Goal: Use online tool/utility: Utilize a website feature to perform a specific function

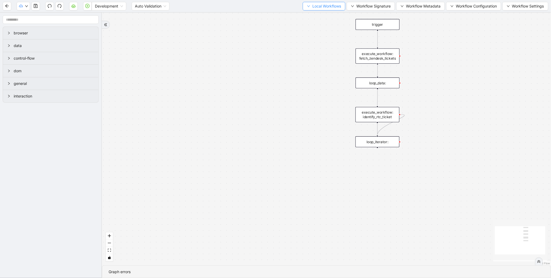
click at [329, 6] on span "Local Workflows" at bounding box center [327, 6] width 29 height 6
click at [321, 12] on ul "Select Create Remove" at bounding box center [321, 25] width 43 height 28
click at [316, 15] on span "Select" at bounding box center [321, 16] width 35 height 6
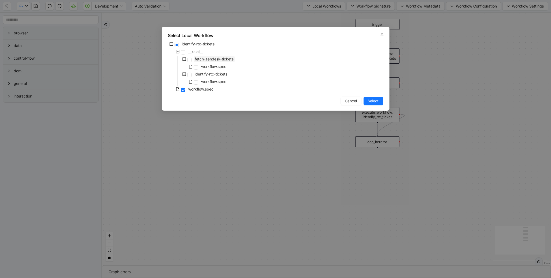
click at [220, 60] on span "fetch-zendesk-tickets" at bounding box center [214, 59] width 39 height 5
click at [374, 100] on span "Select" at bounding box center [373, 101] width 11 height 6
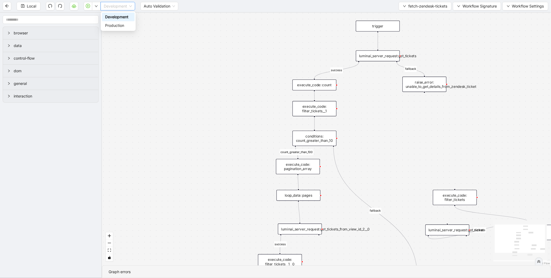
click at [113, 9] on span "Development" at bounding box center [118, 6] width 28 height 8
drag, startPoint x: 110, startPoint y: 25, endPoint x: 114, endPoint y: 25, distance: 3.8
click at [112, 25] on div "Production" at bounding box center [118, 26] width 26 height 6
click at [97, 8] on button "button" at bounding box center [96, 6] width 9 height 9
click at [94, 15] on span "Run local workflow" at bounding box center [79, 16] width 33 height 6
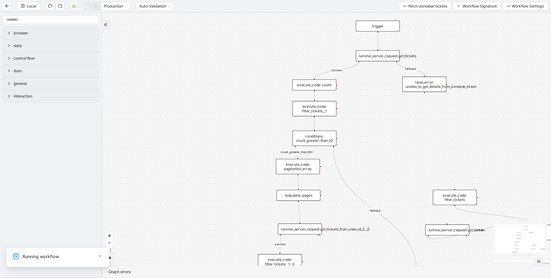
click at [394, 56] on div "luminai_server_request:get_tickets" at bounding box center [378, 55] width 44 height 11
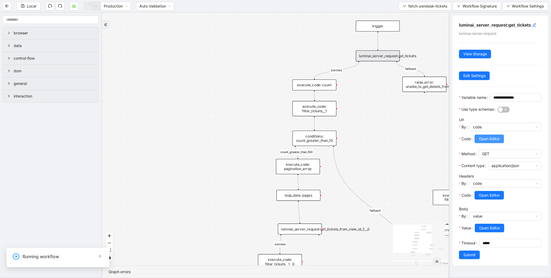
click at [498, 142] on span "Open Editor" at bounding box center [489, 139] width 21 height 6
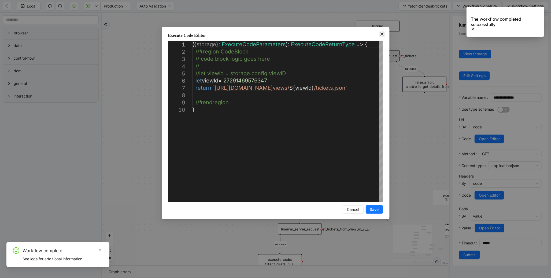
click at [380, 32] on icon "close" at bounding box center [382, 34] width 4 height 4
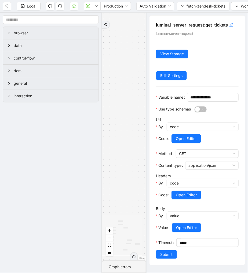
drag, startPoint x: 89, startPoint y: 5, endPoint x: 62, endPoint y: 0, distance: 27.2
click at [89, 5] on icon "play-circle" at bounding box center [88, 6] width 4 height 4
